Goal: Navigation & Orientation: Go to known website

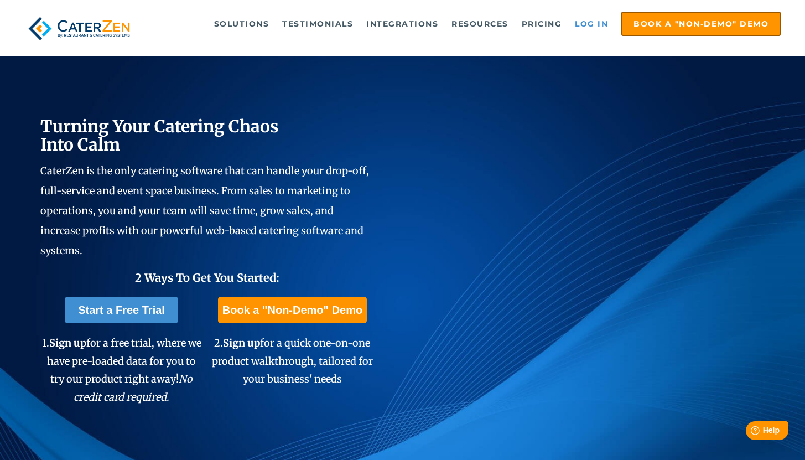
click at [602, 23] on link "Log in" at bounding box center [591, 24] width 44 height 22
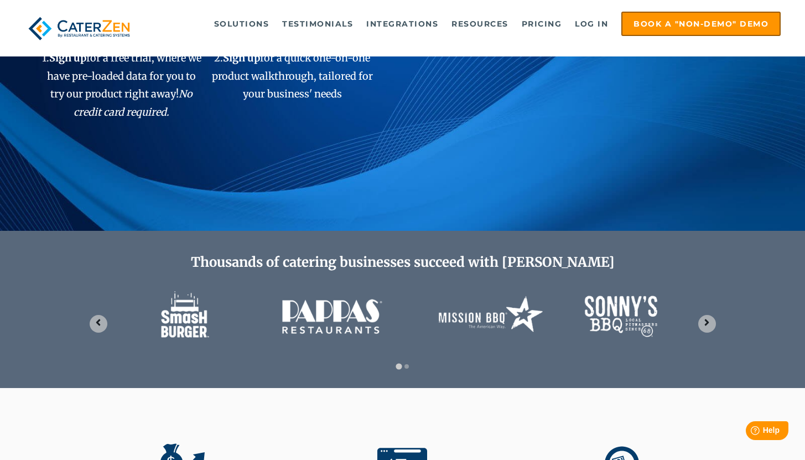
scroll to position [886, 0]
